Goal: Navigation & Orientation: Go to known website

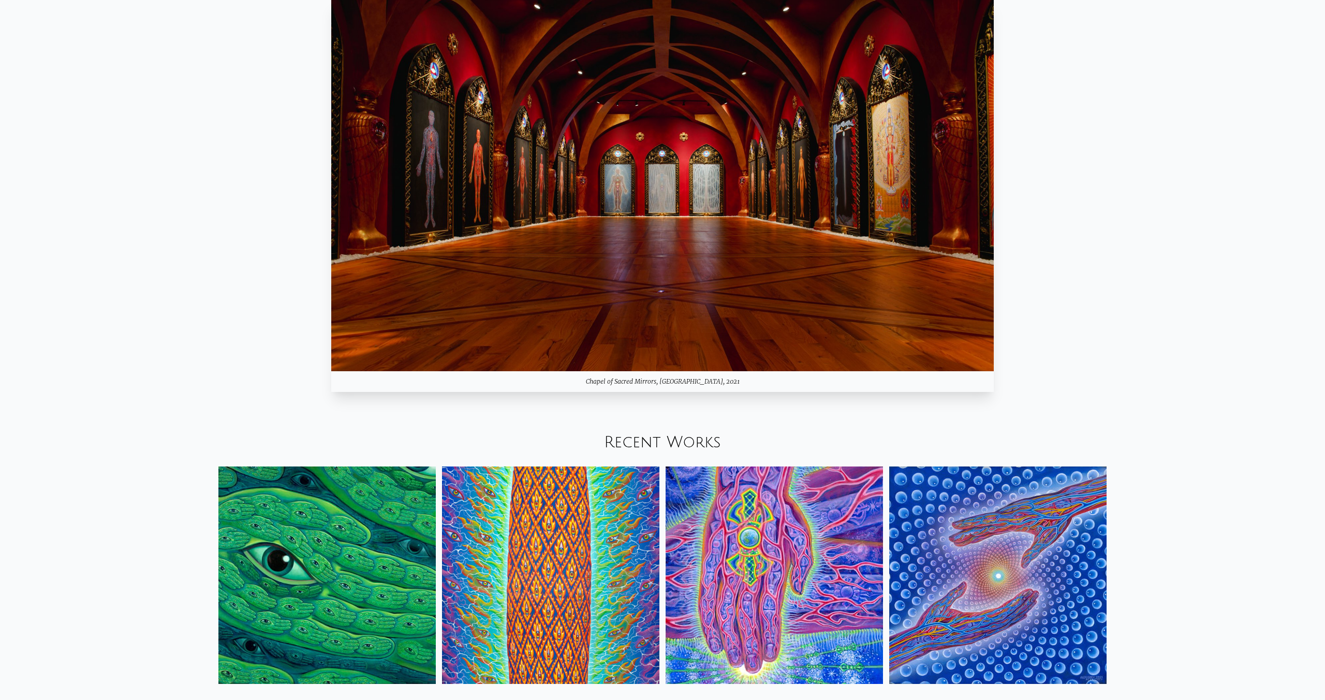
scroll to position [1287, 0]
